Goal: Task Accomplishment & Management: Manage account settings

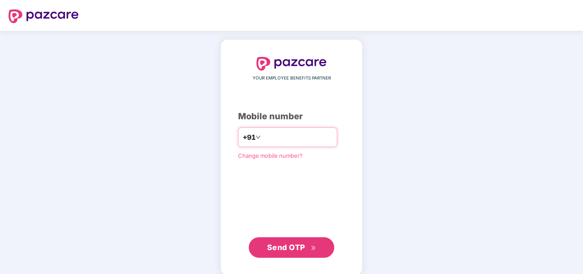
type input "**********"
click at [287, 246] on span "Send OTP" at bounding box center [286, 247] width 38 height 9
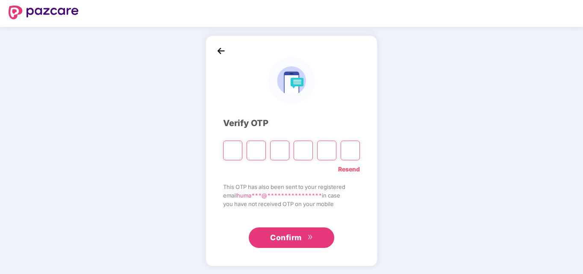
scroll to position [5, 0]
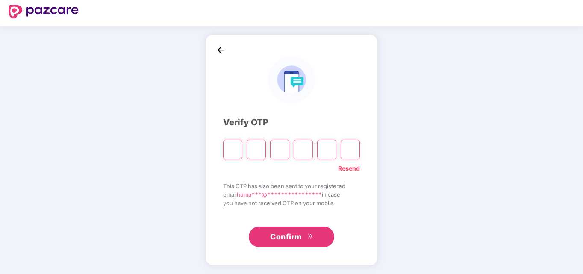
type input "*"
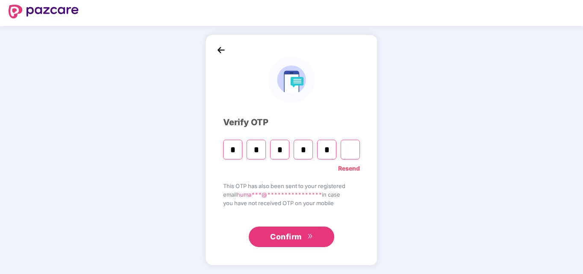
type input "*"
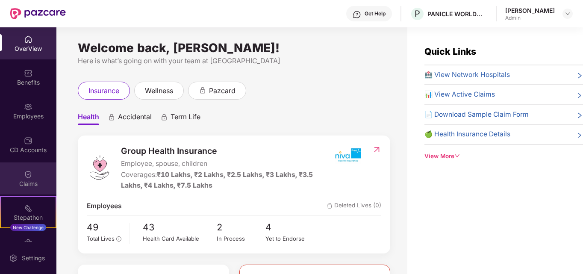
click at [32, 187] on div "Claims" at bounding box center [28, 184] width 56 height 9
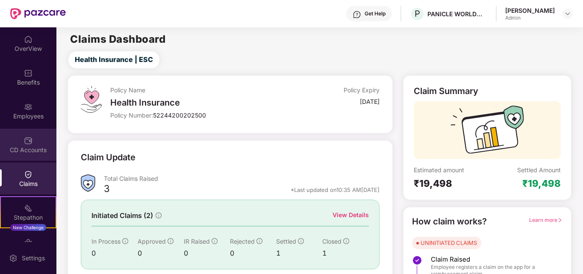
click at [34, 146] on div "CD Accounts" at bounding box center [28, 150] width 56 height 9
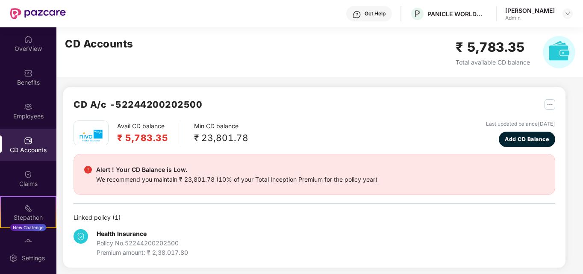
scroll to position [4, 0]
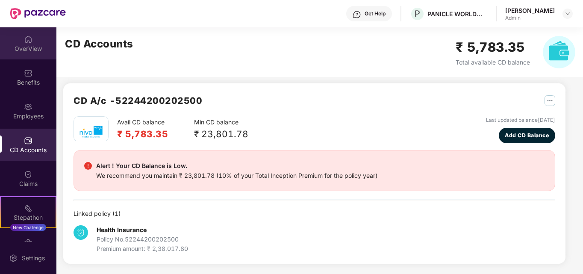
click at [31, 42] on img at bounding box center [28, 39] width 9 height 9
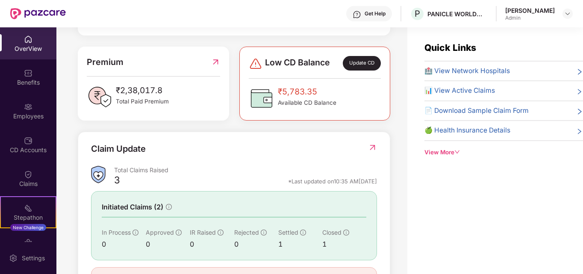
scroll to position [263, 0]
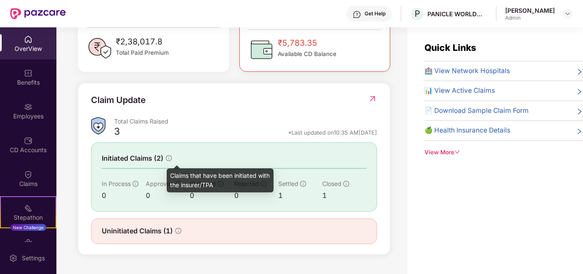
click at [168, 155] on icon "info-circle" at bounding box center [169, 158] width 6 height 6
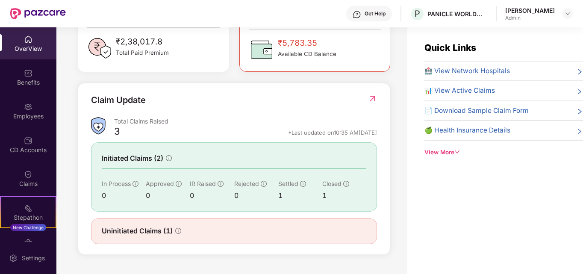
click at [155, 226] on span "Uninitiated Claims (1)" at bounding box center [137, 231] width 71 height 11
click at [439, 152] on div "View More" at bounding box center [504, 152] width 159 height 9
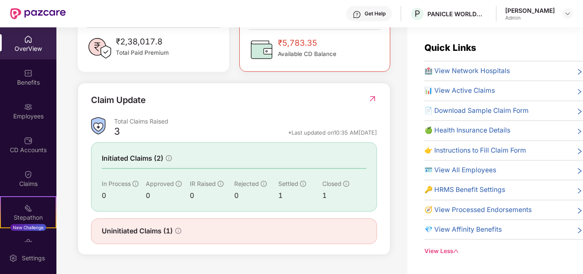
scroll to position [27, 0]
